Goal: Task Accomplishment & Management: Complete application form

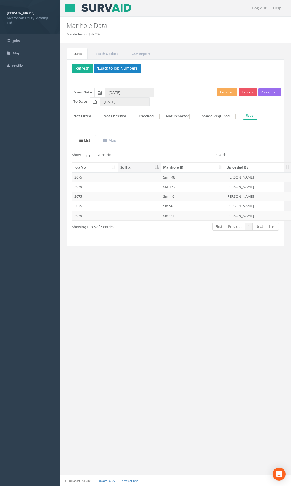
click at [109, 178] on td "2075" at bounding box center [95, 177] width 46 height 10
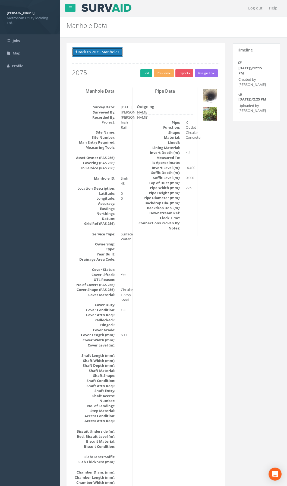
click at [102, 52] on button "Back to 2075 Manholes" at bounding box center [97, 51] width 51 height 9
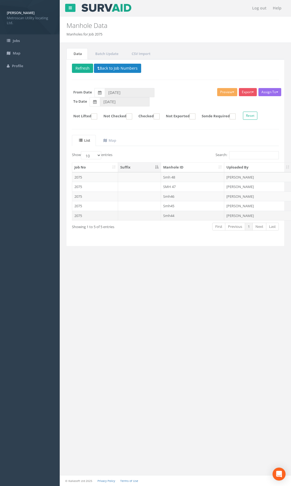
click at [130, 220] on table "Job No Suffix Manhole ID Uploaded By Survey Date Lifted Checked Exported 2075 S…" at bounding box center [290, 191] width 436 height 58
click at [127, 217] on td at bounding box center [139, 216] width 43 height 10
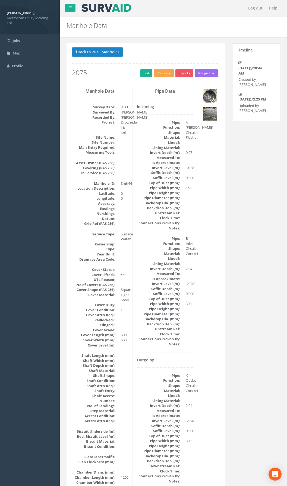
click at [160, 73] on button "Preview" at bounding box center [163, 73] width 20 height 8
click at [156, 86] on link "Metroscan Manhole" at bounding box center [153, 84] width 41 height 8
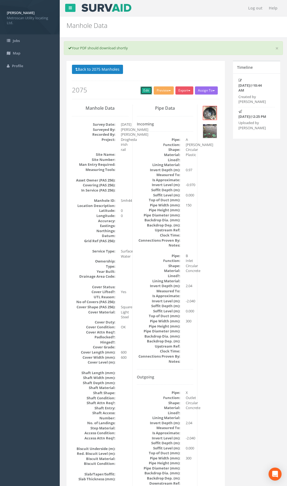
click at [143, 93] on link "Edit" at bounding box center [146, 90] width 12 height 8
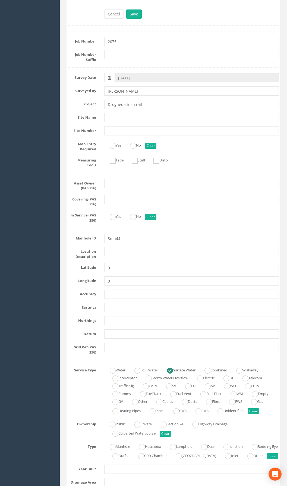
scroll to position [136, 0]
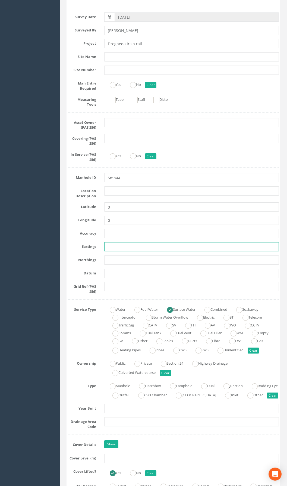
click at [114, 245] on input "text" at bounding box center [191, 246] width 174 height 9
paste input "710147.46"
type input "710147.46"
click at [120, 257] on input "text" at bounding box center [191, 260] width 174 height 9
paste input "774865.74"
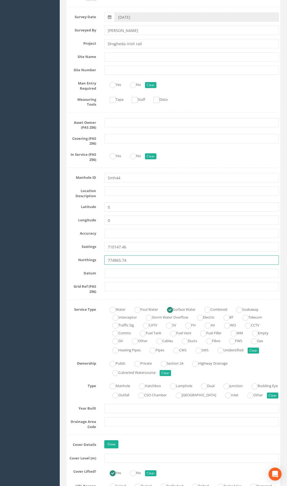
type input "774865.74"
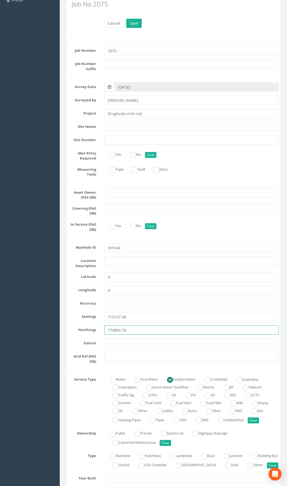
scroll to position [54, 0]
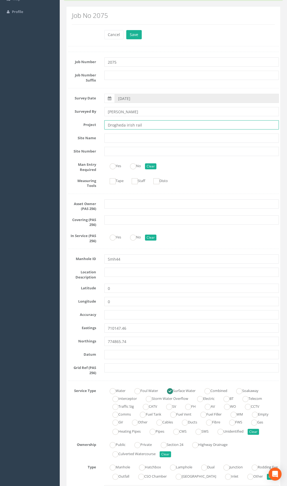
drag, startPoint x: 165, startPoint y: 126, endPoint x: 58, endPoint y: 119, distance: 107.6
type input "Irish Rail_Drogheda"
click at [130, 59] on input "2075" at bounding box center [191, 61] width 174 height 9
click at [108, 63] on input "2075" at bounding box center [191, 61] width 174 height 9
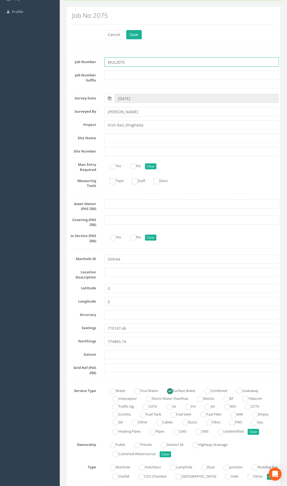
type input "MUL2075"
click at [110, 259] on input "Smh44" at bounding box center [191, 259] width 174 height 9
type input "SMH44"
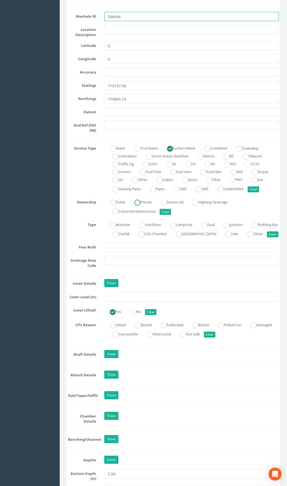
scroll to position [298, 0]
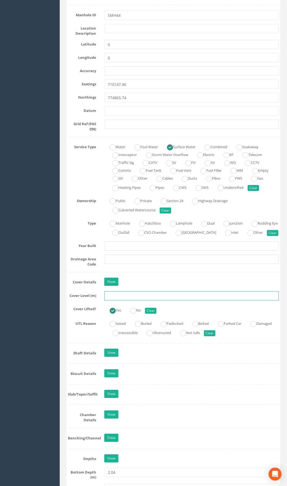
click at [120, 301] on input "text" at bounding box center [191, 295] width 174 height 9
click at [119, 301] on input "text" at bounding box center [191, 295] width 174 height 9
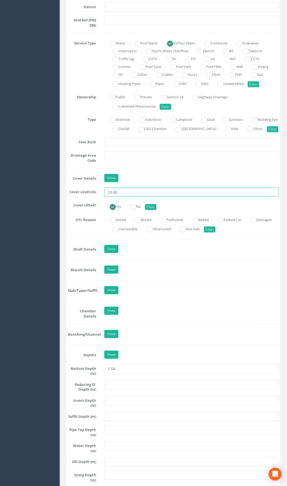
scroll to position [488, 0]
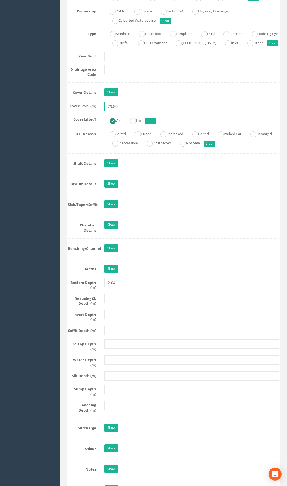
type input "29.80"
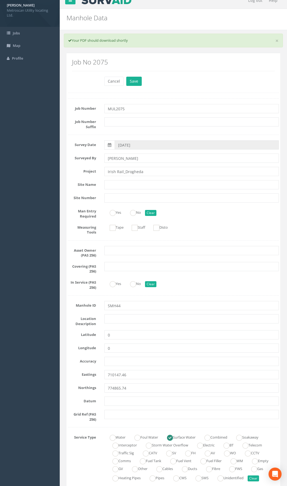
scroll to position [0, 0]
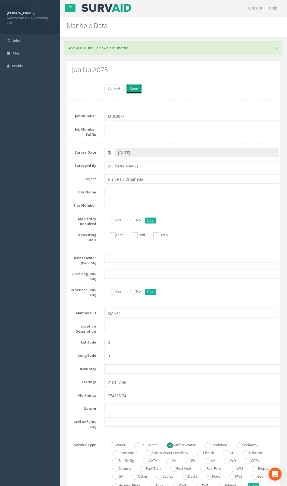
click at [128, 88] on button "Save" at bounding box center [133, 88] width 15 height 9
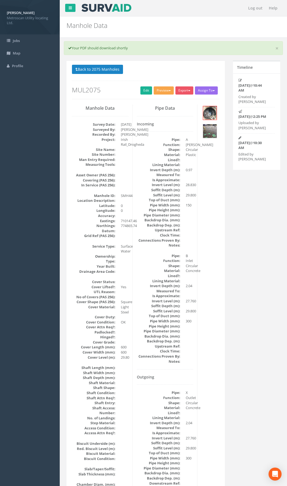
click at [162, 91] on button "Preview" at bounding box center [163, 90] width 20 height 8
click at [160, 100] on link "Metroscan Manhole" at bounding box center [153, 102] width 41 height 8
click at [144, 89] on link "Edit" at bounding box center [146, 90] width 12 height 8
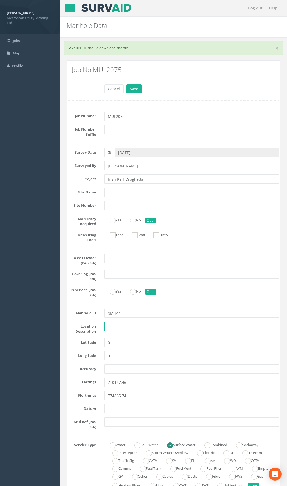
click at [114, 328] on input "text" at bounding box center [191, 326] width 174 height 9
type input "Drogheda"
click at [139, 88] on button "Save" at bounding box center [133, 88] width 15 height 9
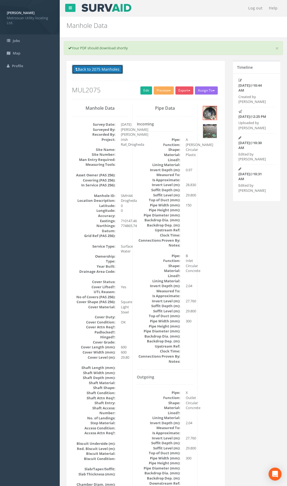
click at [109, 70] on button "Back to 2075 Manholes" at bounding box center [97, 69] width 51 height 9
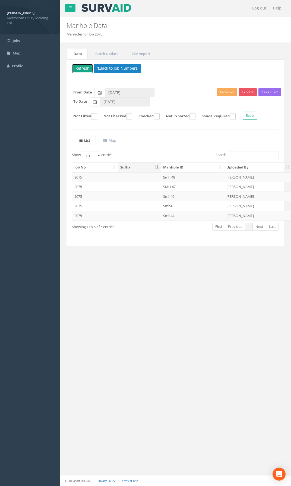
click at [83, 69] on button "Refresh" at bounding box center [82, 68] width 21 height 9
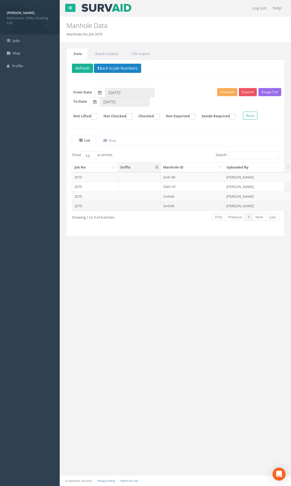
click at [115, 204] on td "2075" at bounding box center [95, 206] width 46 height 10
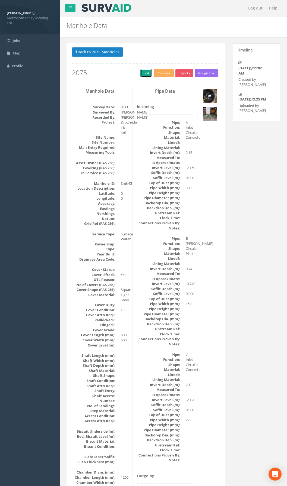
click at [146, 75] on link "Edit" at bounding box center [146, 73] width 12 height 8
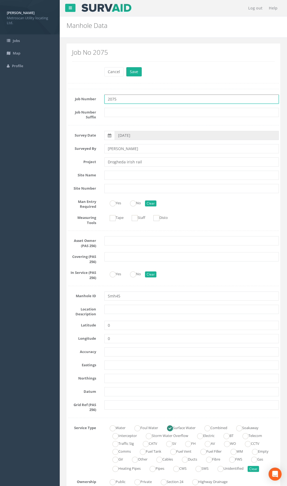
click at [108, 98] on input "2075" at bounding box center [191, 99] width 174 height 9
type input "MUL2075"
drag, startPoint x: 152, startPoint y: 162, endPoint x: 71, endPoint y: 153, distance: 81.6
type input "Irish Rail_Drogheda"
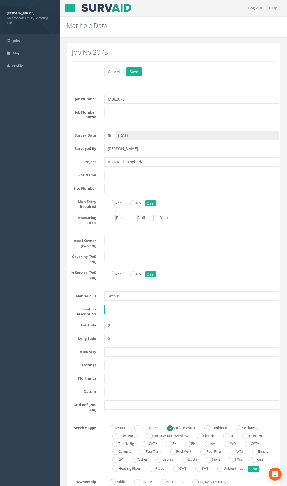
click at [121, 311] on input "text" at bounding box center [191, 309] width 174 height 9
type input "Drogheda"
click at [113, 364] on input "text" at bounding box center [191, 365] width 174 height 9
paste input "710157.88"
type input "710157.88"
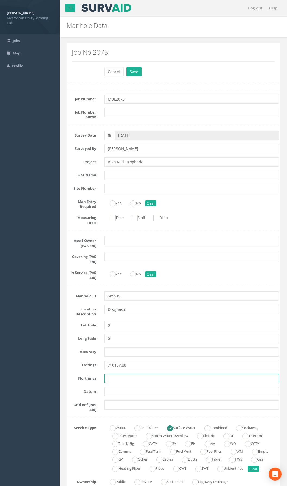
click at [109, 377] on input "text" at bounding box center [191, 378] width 174 height 9
paste input "774863.71"
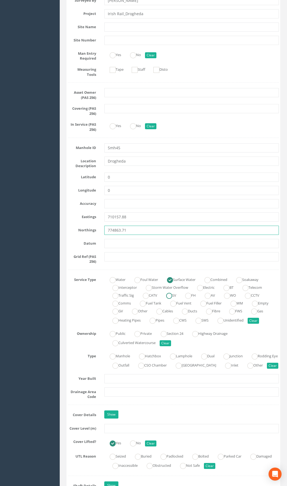
scroll to position [163, 0]
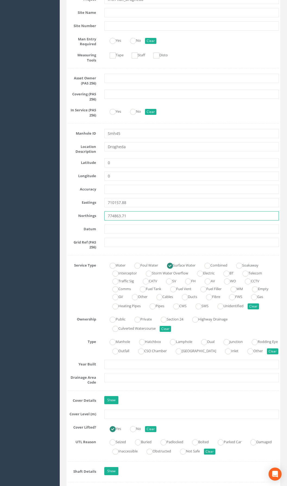
type input "774863.71"
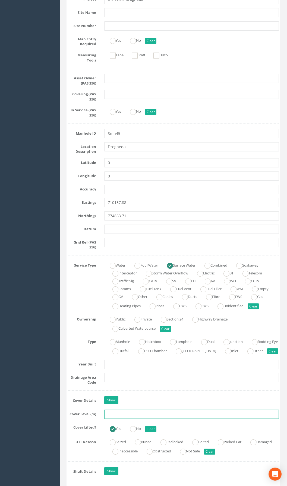
click at [114, 419] on input "text" at bounding box center [191, 414] width 174 height 9
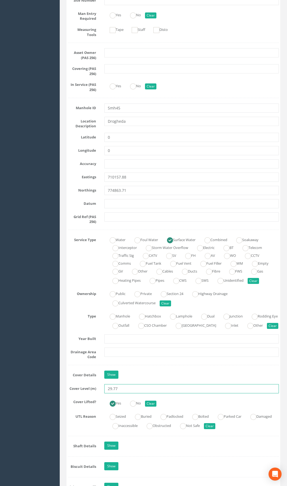
scroll to position [190, 0]
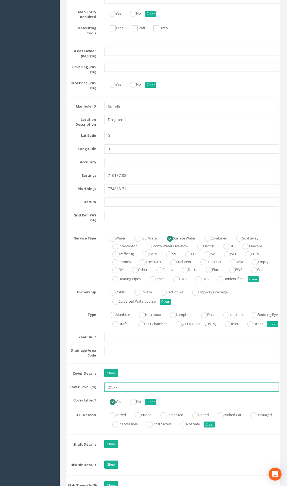
type input "29.77"
click at [111, 105] on input "Smh45" at bounding box center [191, 106] width 174 height 9
click at [115, 105] on input "Smh45" at bounding box center [191, 106] width 174 height 9
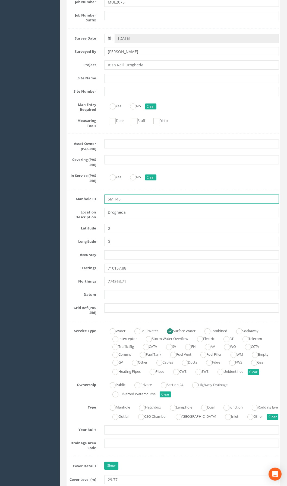
scroll to position [0, 0]
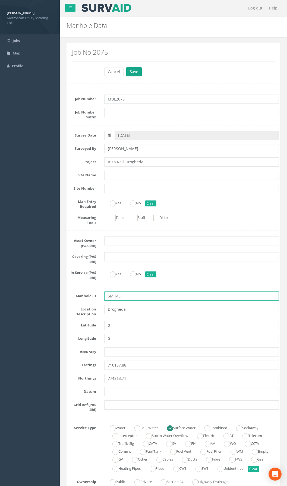
type input "SMH45"
click at [136, 69] on button "Save" at bounding box center [133, 71] width 15 height 9
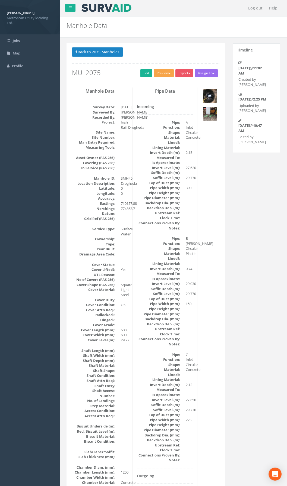
click at [155, 73] on button "Preview" at bounding box center [163, 73] width 20 height 8
click at [160, 84] on link "Metroscan Manhole" at bounding box center [153, 84] width 41 height 8
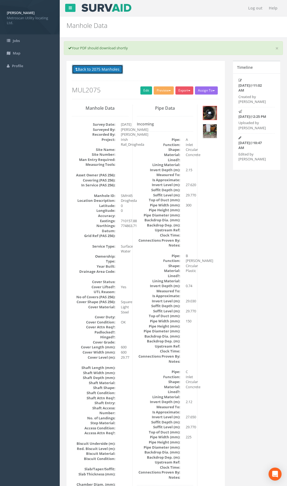
click at [104, 68] on button "Back to 2075 Manholes" at bounding box center [97, 69] width 51 height 9
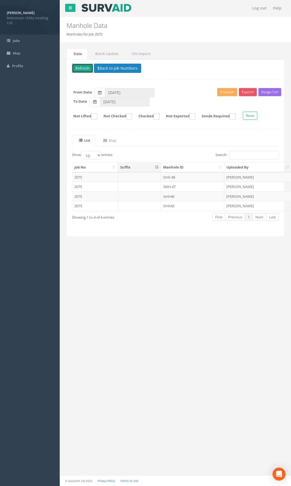
click at [80, 70] on button "Refresh" at bounding box center [82, 68] width 21 height 9
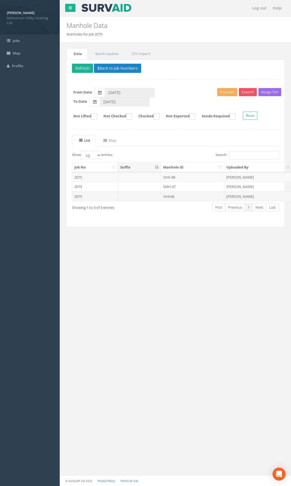
click at [102, 199] on td "2075" at bounding box center [95, 197] width 46 height 10
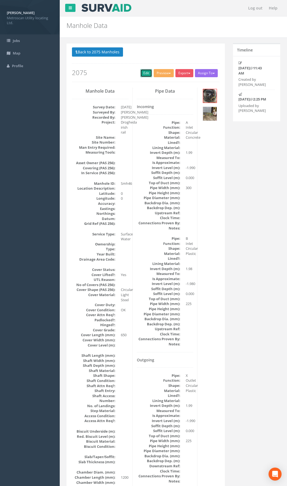
click at [142, 73] on link "Edit" at bounding box center [146, 73] width 12 height 8
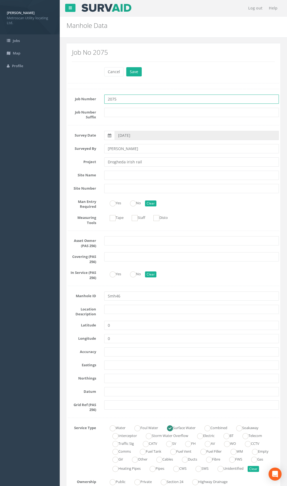
click at [107, 98] on input "2075" at bounding box center [191, 99] width 174 height 9
type input "MUL2075"
drag, startPoint x: 145, startPoint y: 165, endPoint x: 81, endPoint y: 163, distance: 64.0
click at [81, 163] on div "Project Drogheda irish rail" at bounding box center [173, 162] width 219 height 9
type input "Irish Rail_Drogheda"
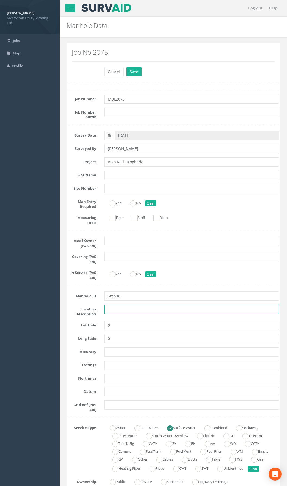
click at [117, 310] on input "text" at bounding box center [191, 309] width 174 height 9
type input "Drogheda"
click at [118, 368] on input "text" at bounding box center [191, 365] width 174 height 9
paste input "710139.94"
type input "710139.94"
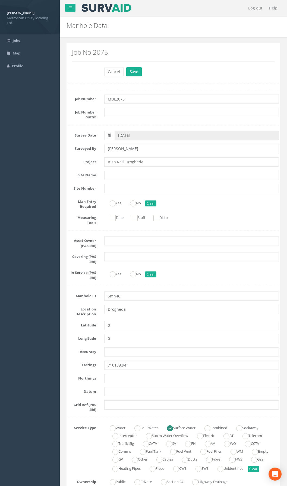
click at [108, 378] on input "text" at bounding box center [191, 378] width 174 height 9
paste input "774866.44"
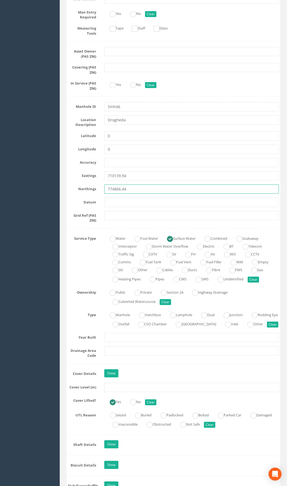
scroll to position [190, 0]
type input "774866.44"
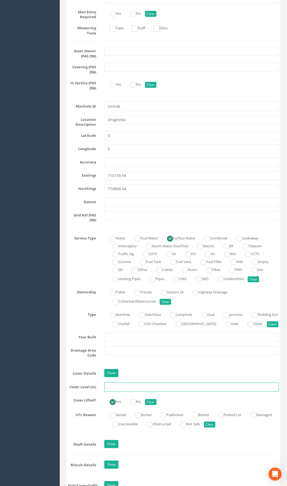
click at [122, 392] on input "text" at bounding box center [191, 387] width 174 height 9
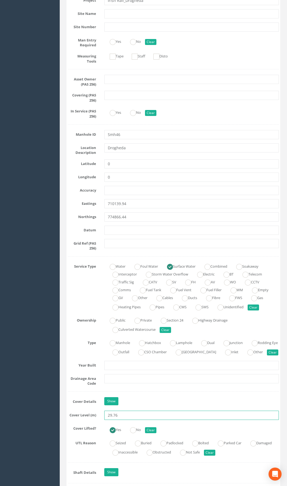
scroll to position [54, 0]
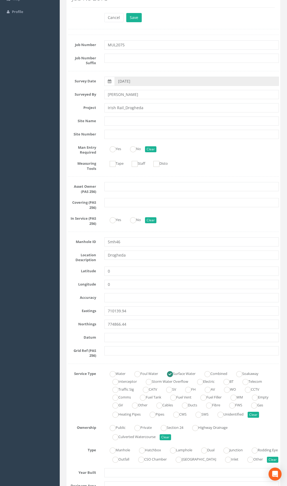
type input "29.76"
click at [108, 242] on input "Smh46" at bounding box center [191, 242] width 174 height 9
click at [110, 241] on input "Smh46" at bounding box center [191, 242] width 174 height 9
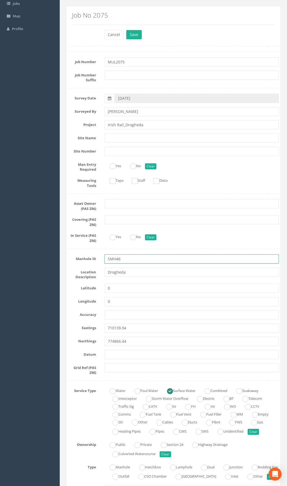
scroll to position [0, 0]
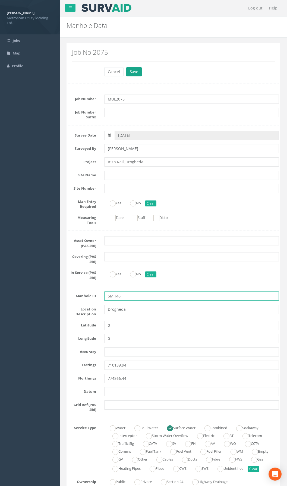
type input "SMH46"
click at [136, 72] on button "Save" at bounding box center [133, 71] width 15 height 9
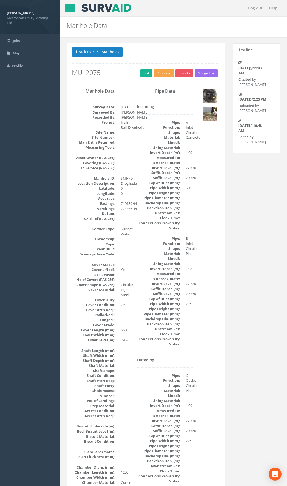
click at [159, 73] on button "Preview" at bounding box center [163, 73] width 20 height 8
click at [166, 82] on link "Metroscan Manhole" at bounding box center [153, 84] width 41 height 8
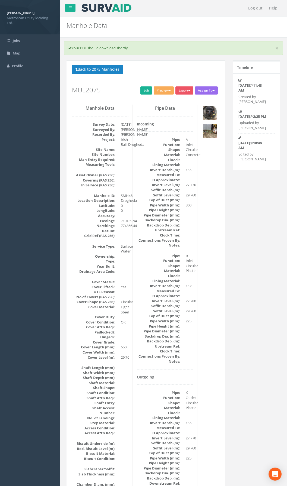
click at [108, 64] on div "Back to 2075 Manholes Back to Map Assign To No Companies Added Export Metroscan…" at bounding box center [145, 429] width 158 height 739
click at [106, 69] on button "Back to 2075 Manholes" at bounding box center [97, 69] width 51 height 9
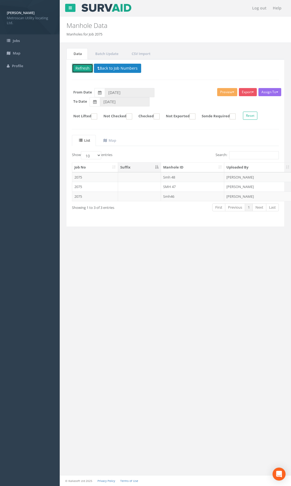
click at [85, 67] on button "Refresh" at bounding box center [82, 68] width 21 height 9
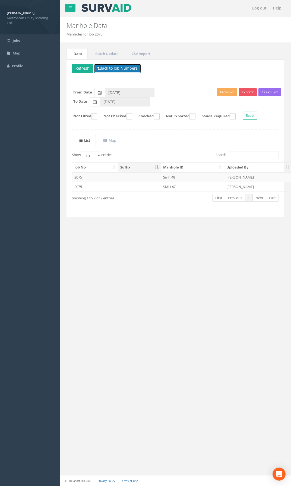
click at [103, 69] on button "Back to Job Numbers" at bounding box center [117, 68] width 47 height 9
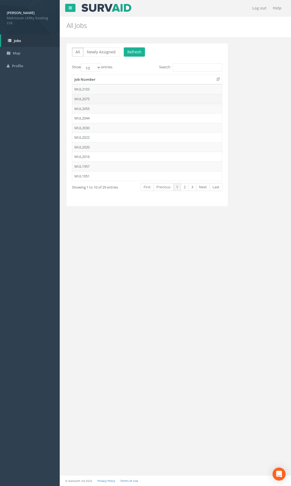
click at [93, 101] on td "MUL2075" at bounding box center [147, 99] width 150 height 10
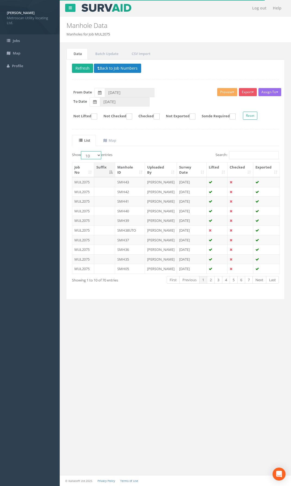
click at [95, 156] on select "10 25 50 100" at bounding box center [91, 155] width 20 height 8
select select "100"
click at [82, 151] on select "10 25 50 100" at bounding box center [91, 155] width 20 height 8
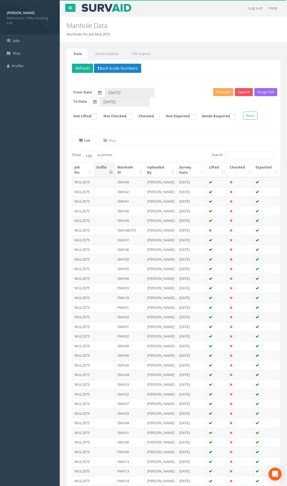
click at [153, 167] on th "Uploaded By" at bounding box center [161, 170] width 32 height 15
click at [163, 168] on th "Uploaded By" at bounding box center [161, 170] width 32 height 15
click at [171, 171] on th "Uploaded By" at bounding box center [161, 170] width 32 height 15
click at [162, 172] on th "Uploaded By" at bounding box center [161, 170] width 32 height 15
click at [132, 171] on th "Manhole ID" at bounding box center [130, 170] width 30 height 15
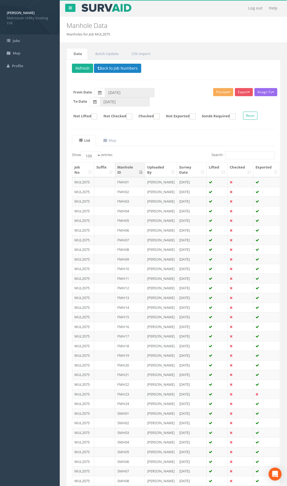
click at [134, 171] on th "Manhole ID" at bounding box center [130, 170] width 30 height 15
click at [131, 182] on td "SMH46" at bounding box center [130, 182] width 30 height 10
